Goal: Information Seeking & Learning: Learn about a topic

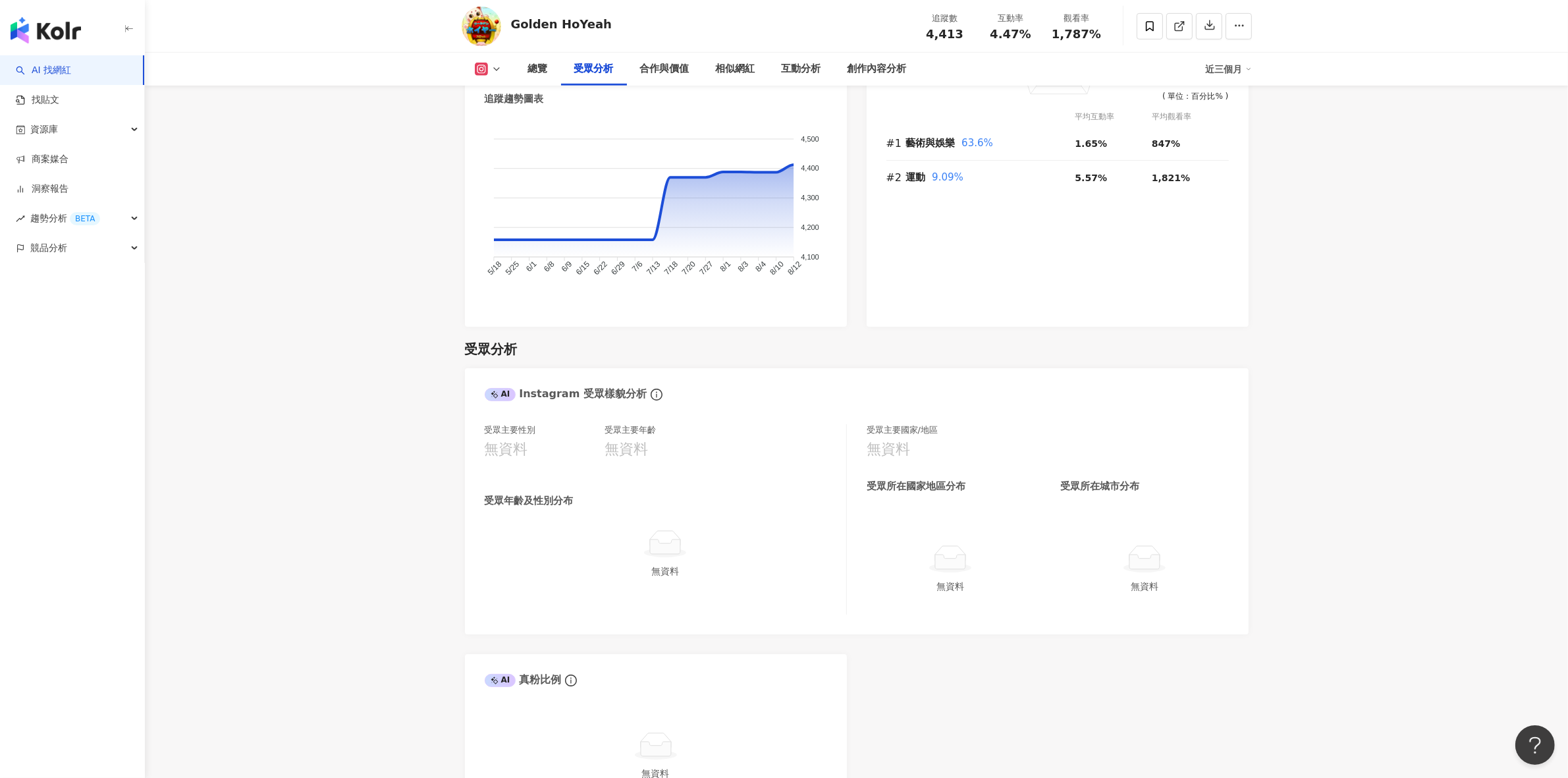
scroll to position [1127, 0]
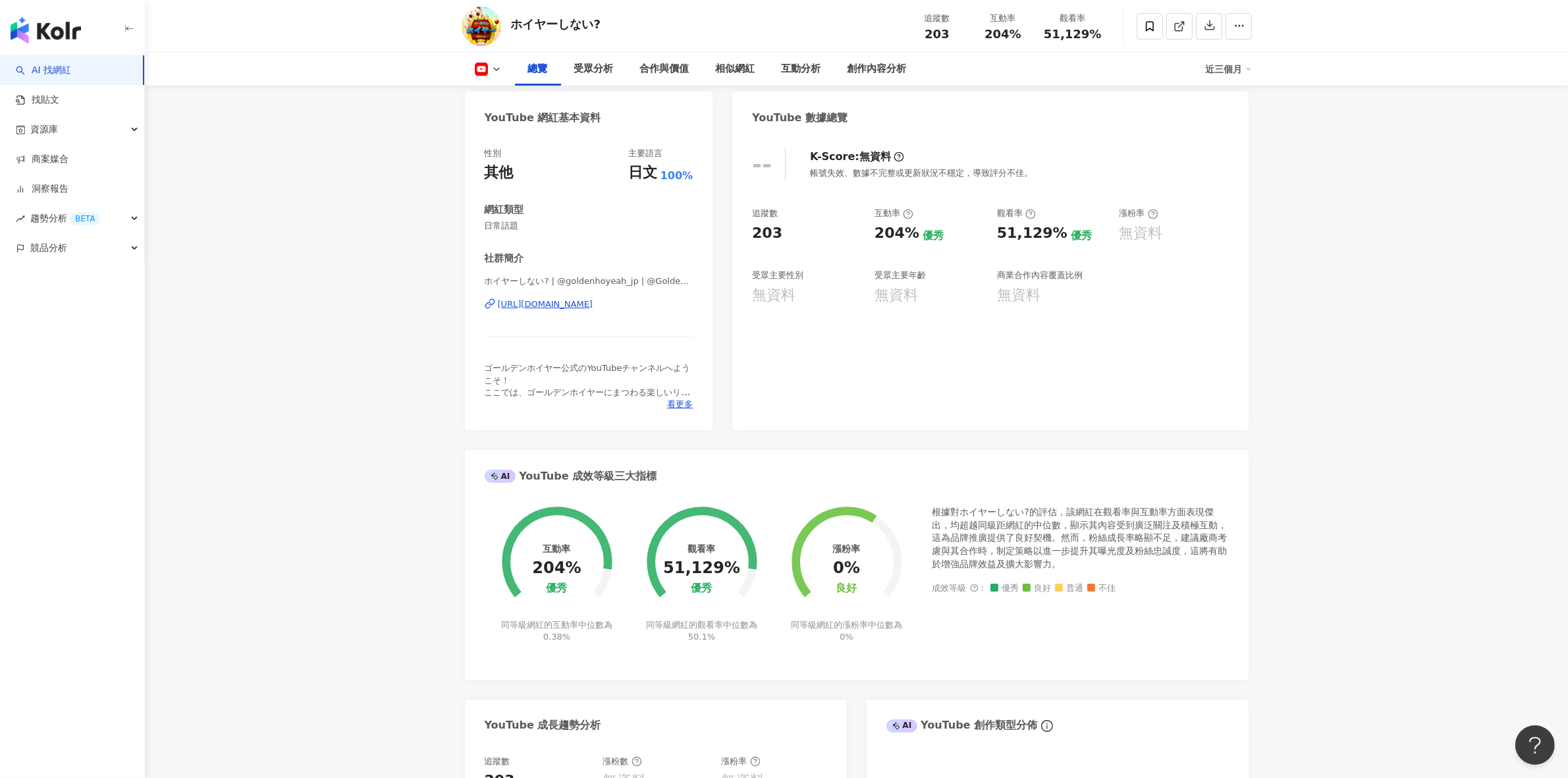
scroll to position [5, 0]
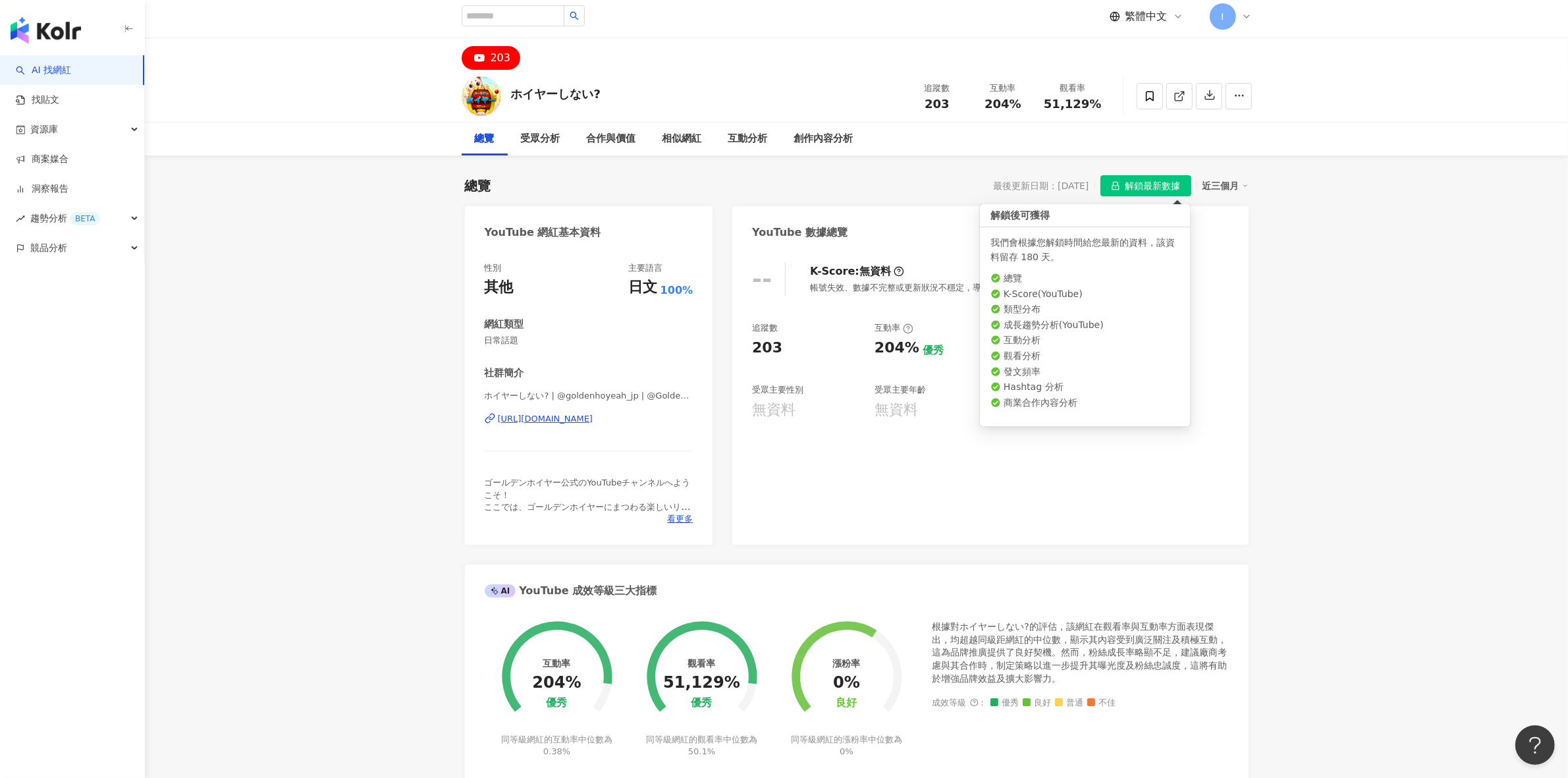
click at [1143, 187] on span "解鎖最新數據" at bounding box center [1153, 187] width 56 height 21
click at [1157, 189] on span "解鎖最新數據" at bounding box center [1153, 187] width 56 height 21
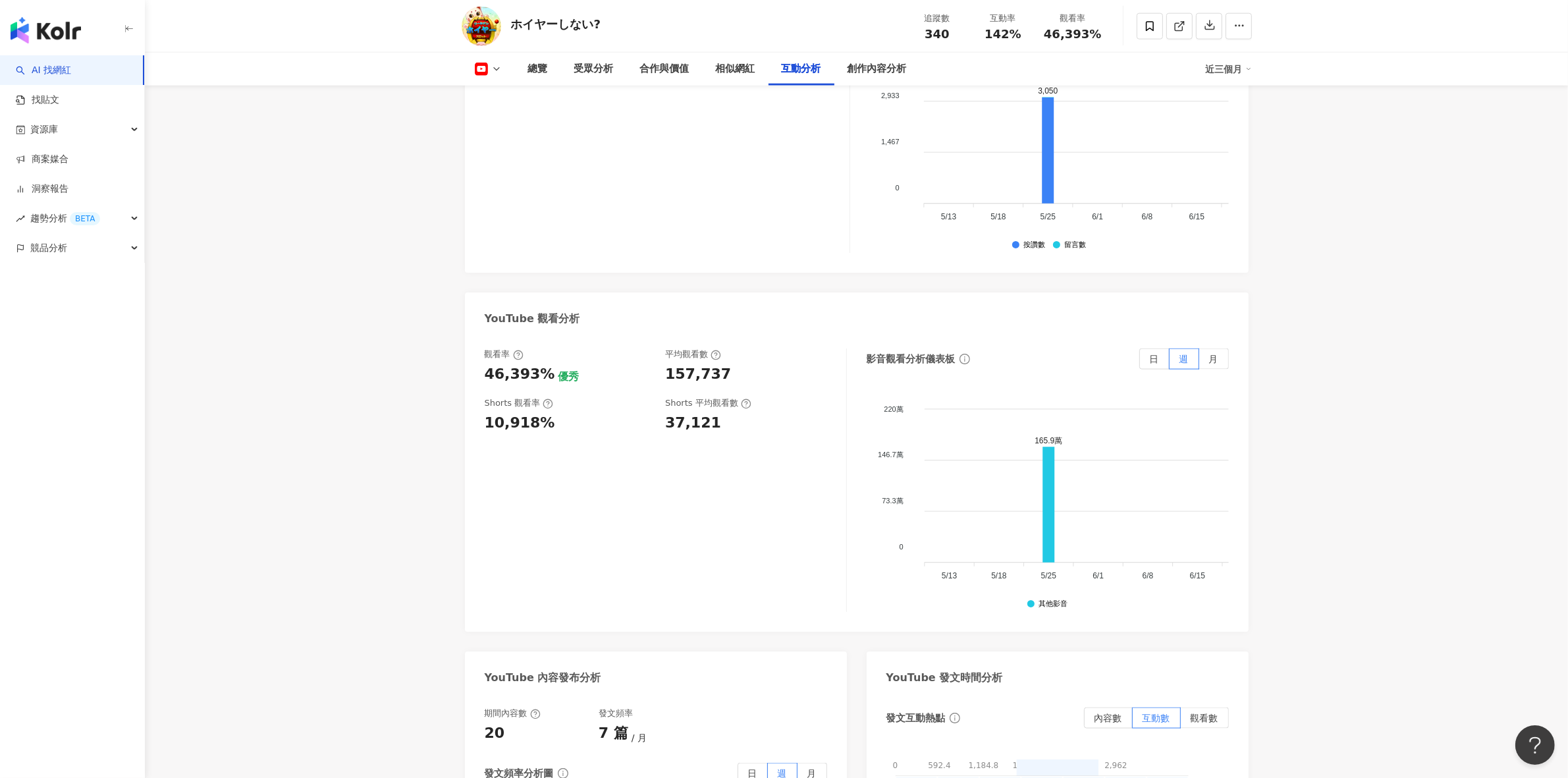
scroll to position [81, 0]
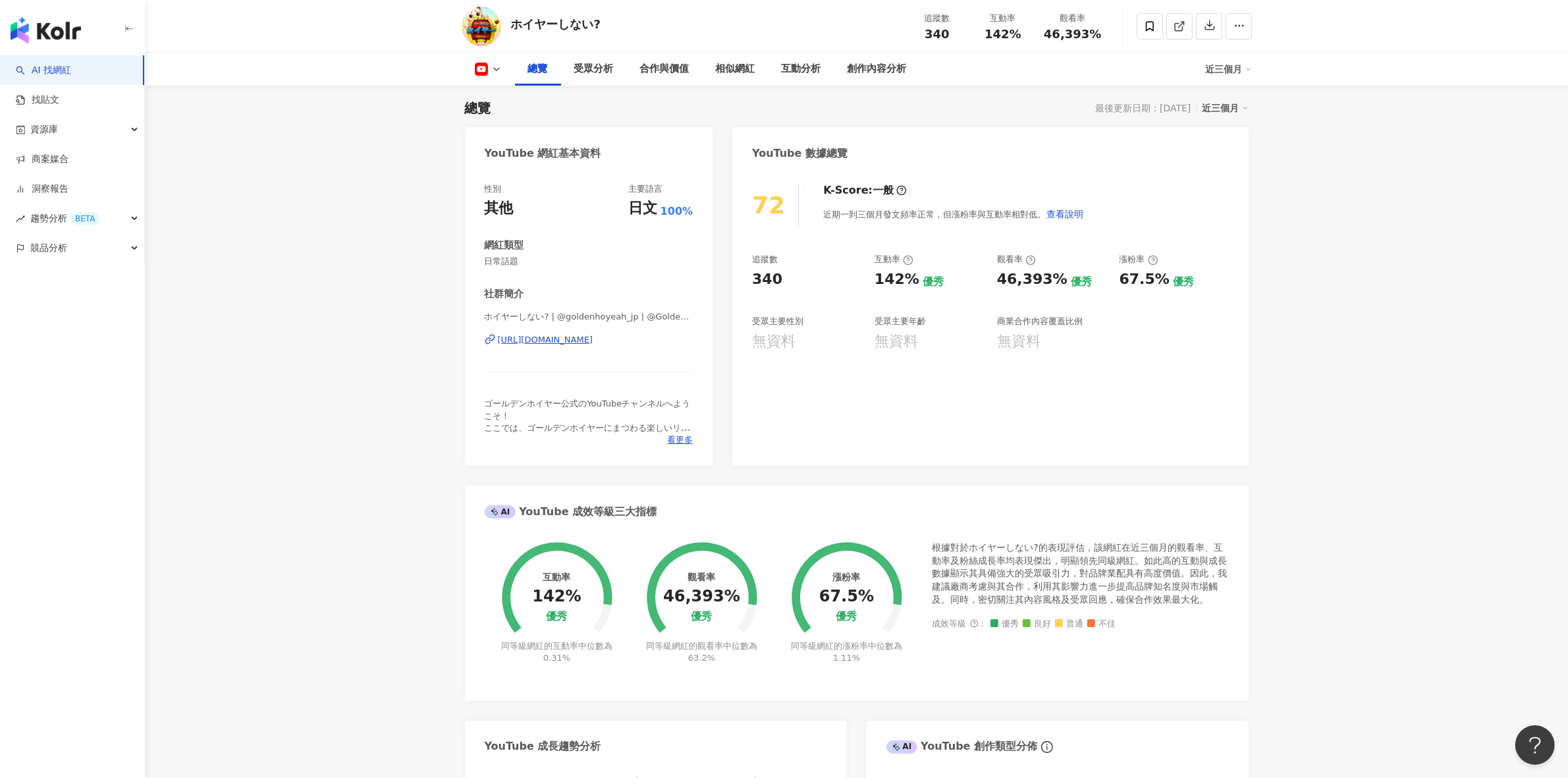
click at [593, 335] on div "https://www.youtube.com/channel/UCjEIfduU8kEqZISi04lwVsw" at bounding box center [545, 339] width 95 height 12
